Goal: Navigation & Orientation: Find specific page/section

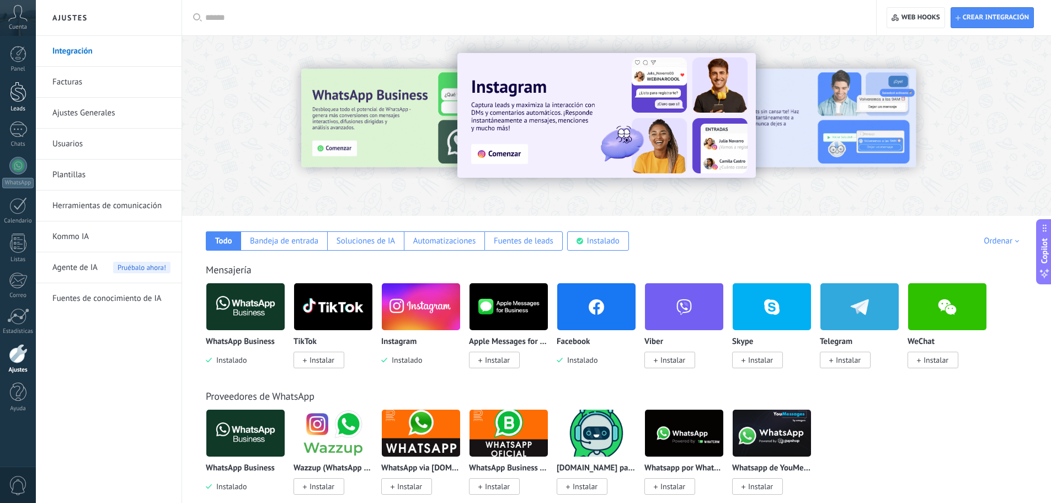
click at [14, 93] on div at bounding box center [18, 92] width 17 height 20
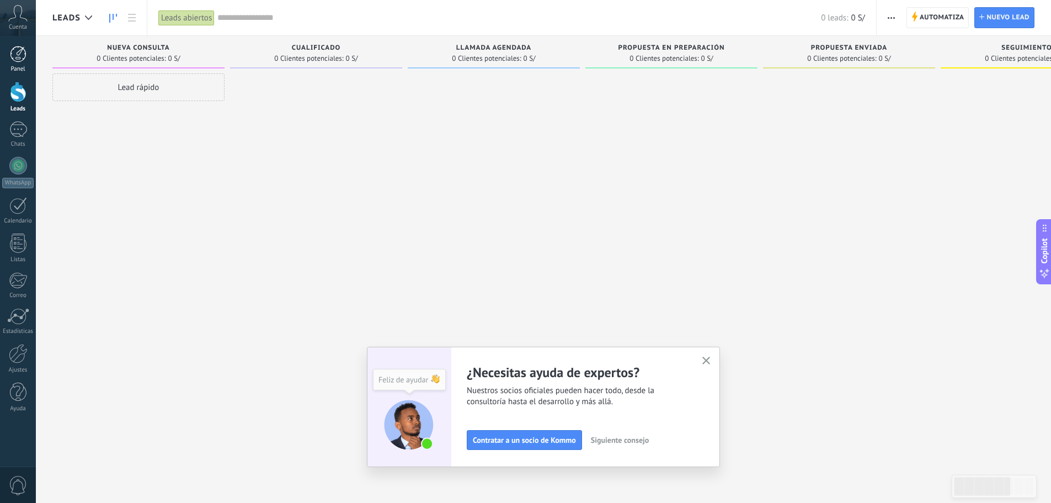
click at [17, 57] on div at bounding box center [18, 54] width 17 height 17
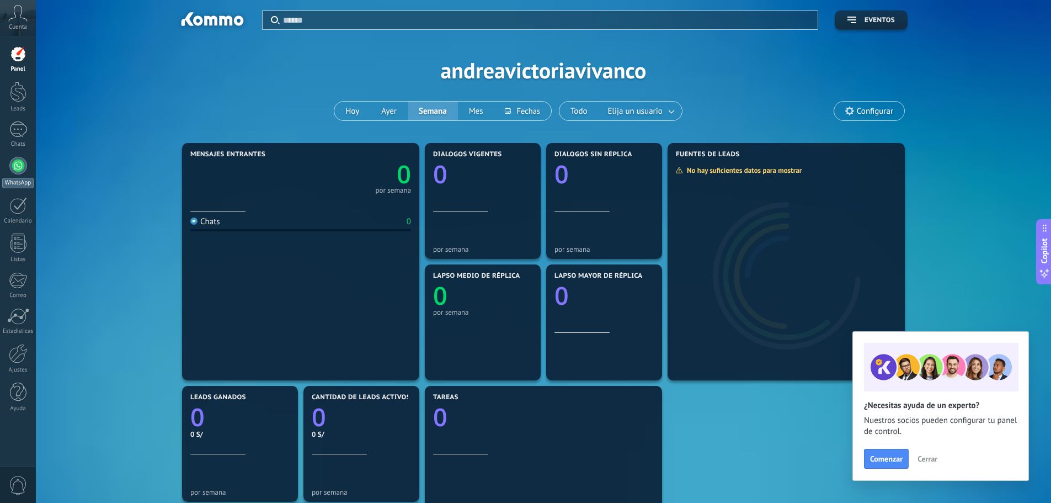
click at [16, 165] on div at bounding box center [18, 166] width 18 height 18
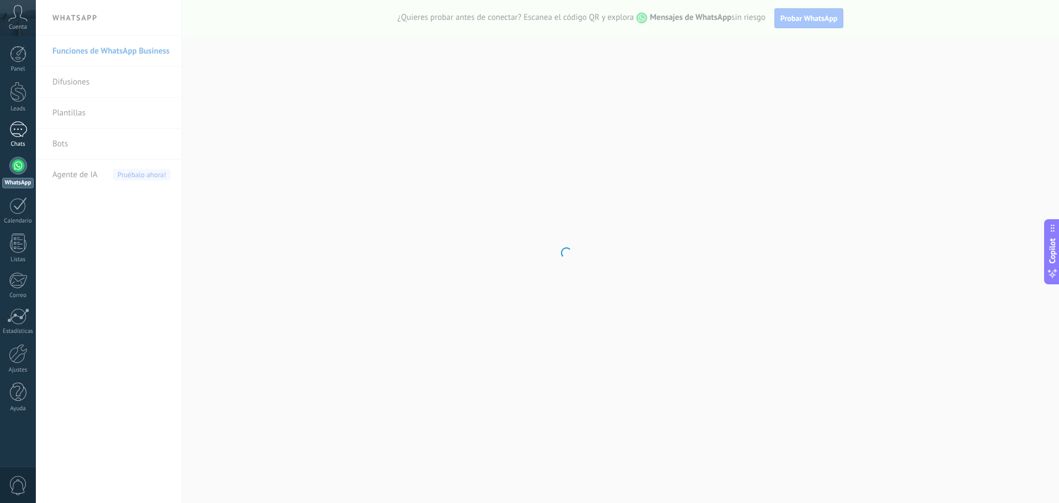
click at [16, 125] on div at bounding box center [18, 129] width 18 height 16
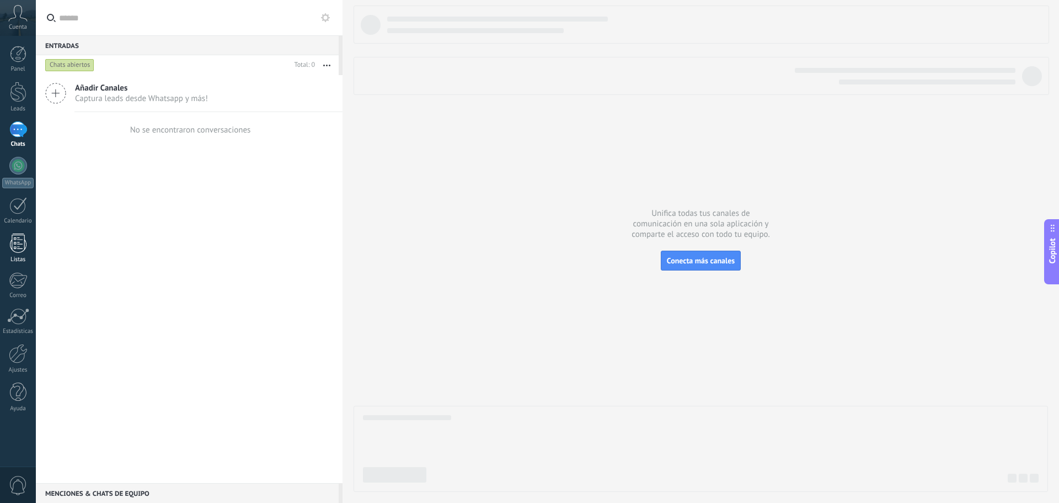
click at [13, 238] on div at bounding box center [18, 242] width 17 height 19
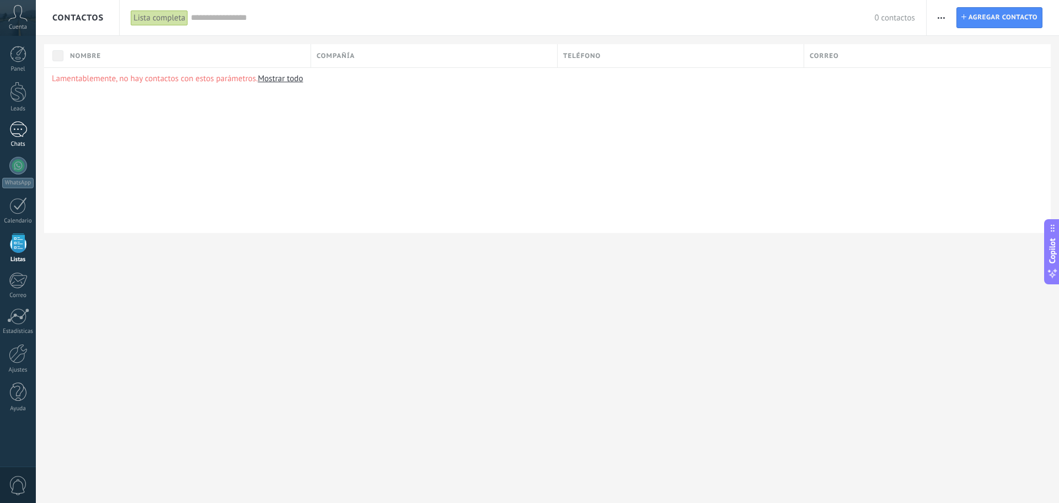
click at [16, 129] on div at bounding box center [18, 129] width 18 height 16
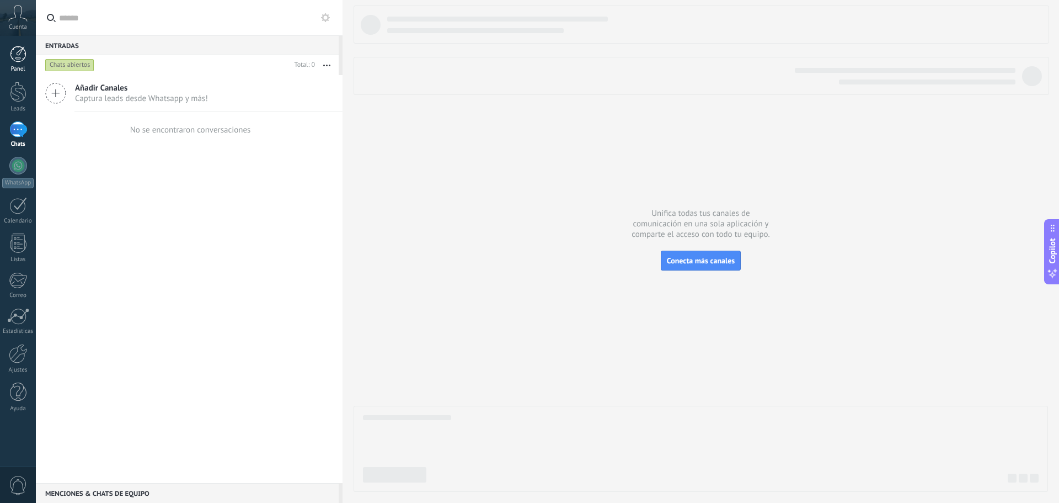
click at [14, 51] on div at bounding box center [18, 54] width 17 height 17
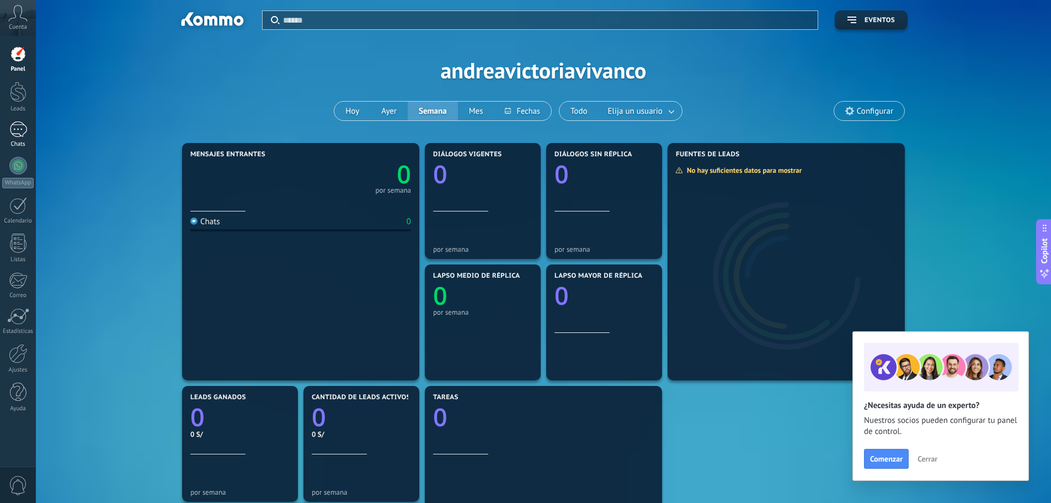
click at [17, 126] on div at bounding box center [18, 129] width 18 height 16
